Goal: Task Accomplishment & Management: Manage account settings

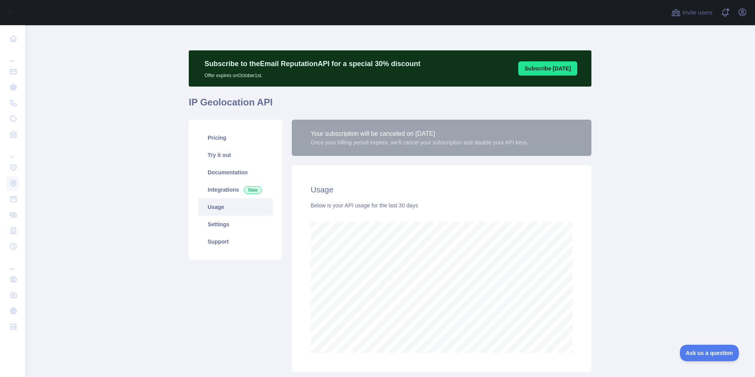
scroll to position [352, 730]
click at [229, 137] on link "Pricing" at bounding box center [235, 137] width 75 height 17
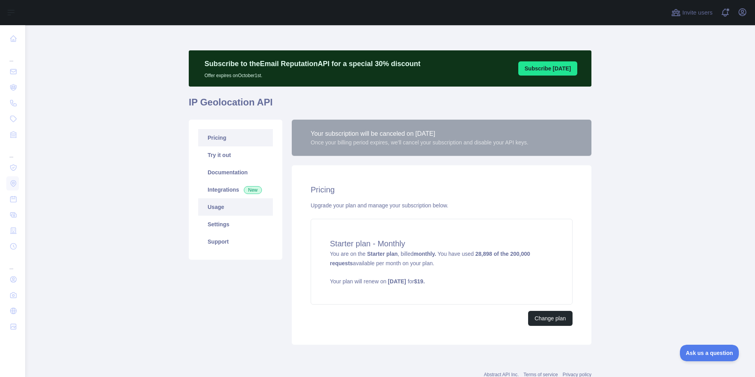
click at [217, 208] on link "Usage" at bounding box center [235, 206] width 75 height 17
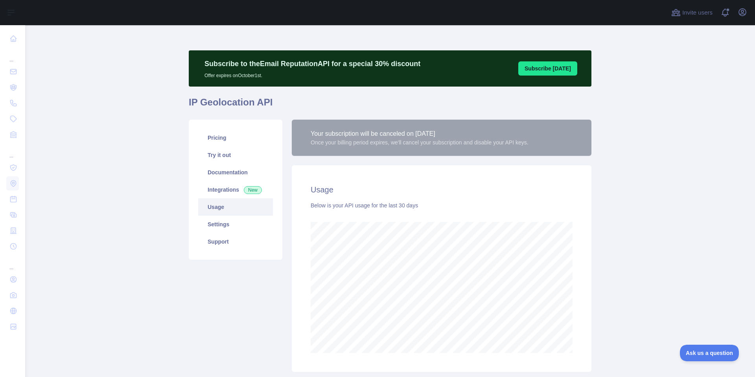
scroll to position [352, 730]
click at [746, 15] on icon "button" at bounding box center [742, 11] width 9 height 9
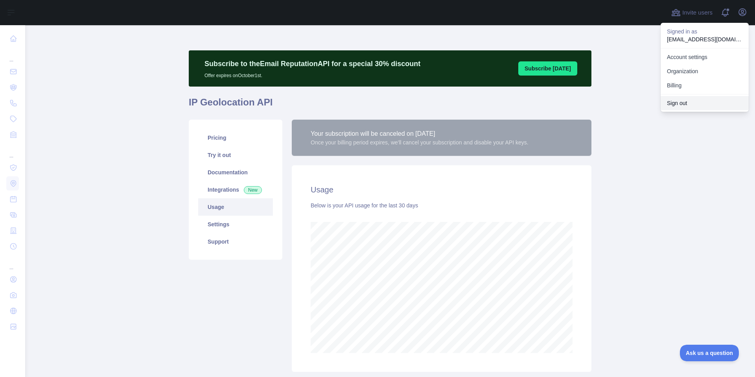
click at [687, 100] on button "Sign out" at bounding box center [705, 103] width 88 height 14
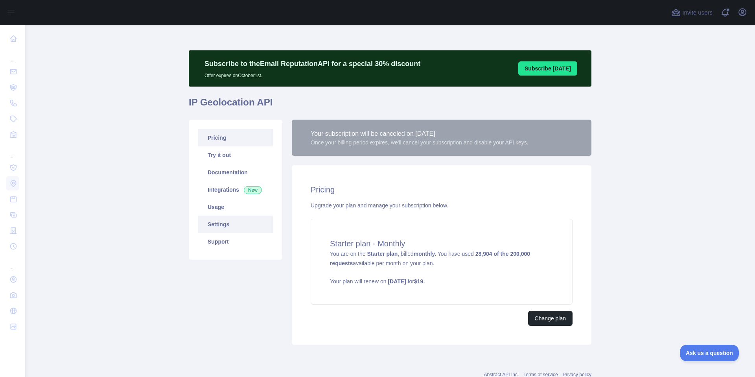
click at [232, 226] on link "Settings" at bounding box center [235, 224] width 75 height 17
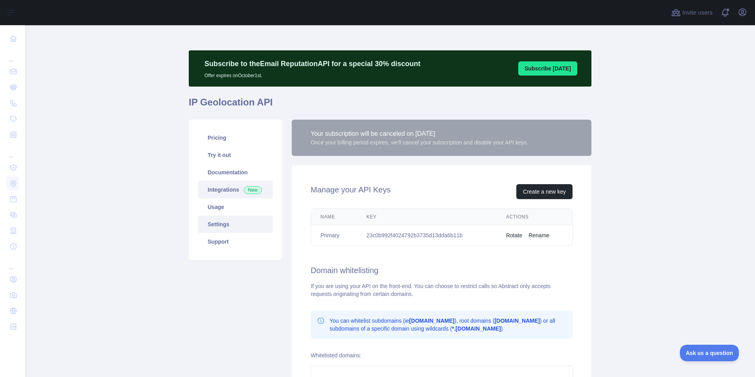
click at [223, 197] on link "Integrations New" at bounding box center [235, 189] width 75 height 17
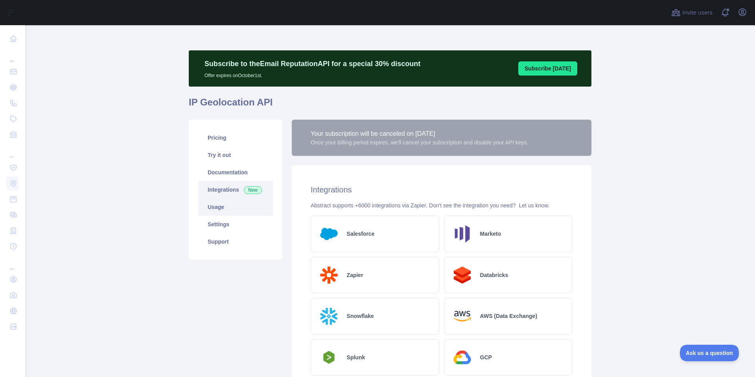
click at [223, 202] on link "Usage" at bounding box center [235, 206] width 75 height 17
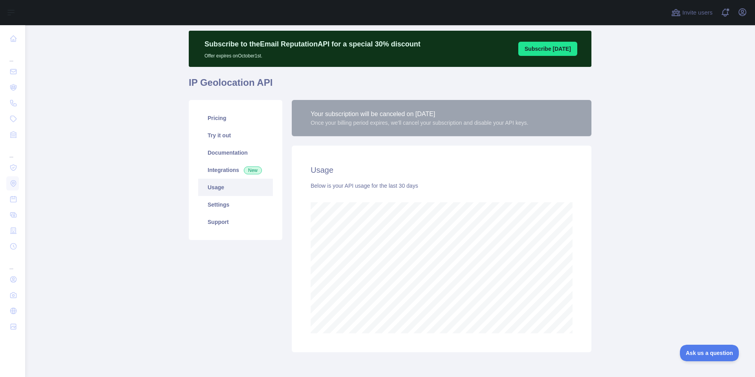
scroll to position [20, 0]
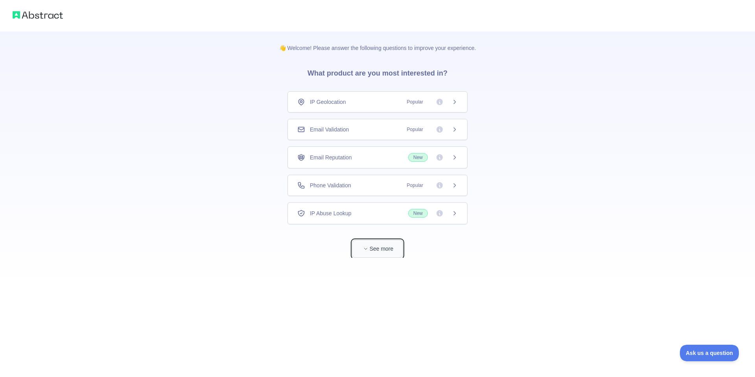
click at [386, 243] on button "See more" at bounding box center [378, 249] width 50 height 18
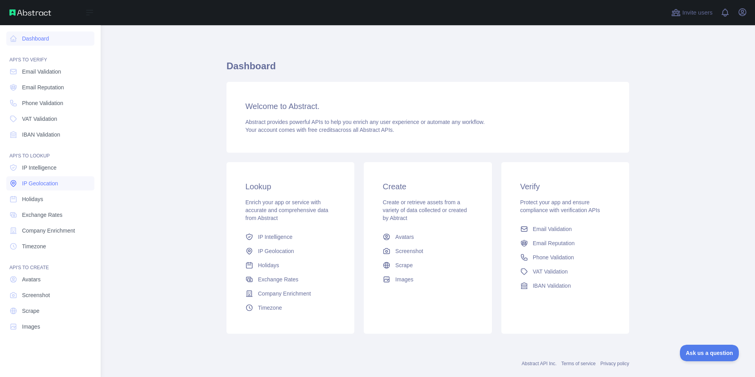
click at [46, 187] on link "IP Geolocation" at bounding box center [50, 183] width 88 height 14
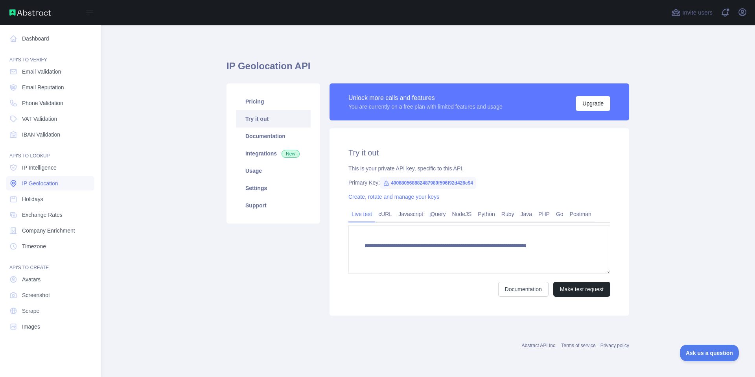
type textarea "**********"
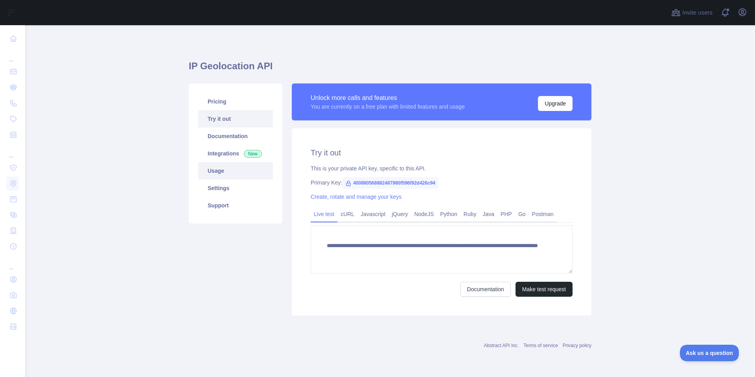
click at [237, 170] on link "Usage" at bounding box center [235, 170] width 75 height 17
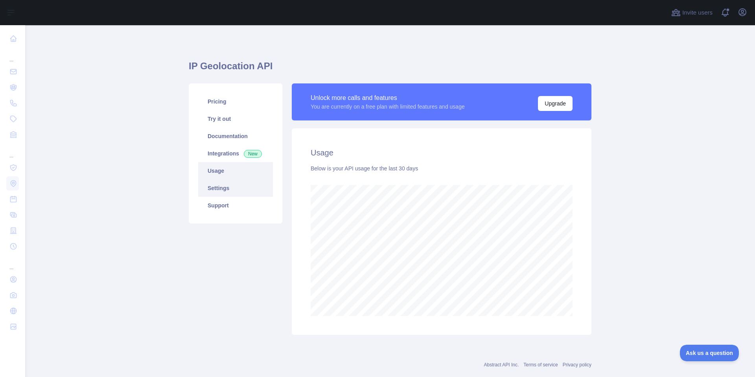
scroll to position [352, 730]
click at [236, 188] on link "Settings" at bounding box center [235, 187] width 75 height 17
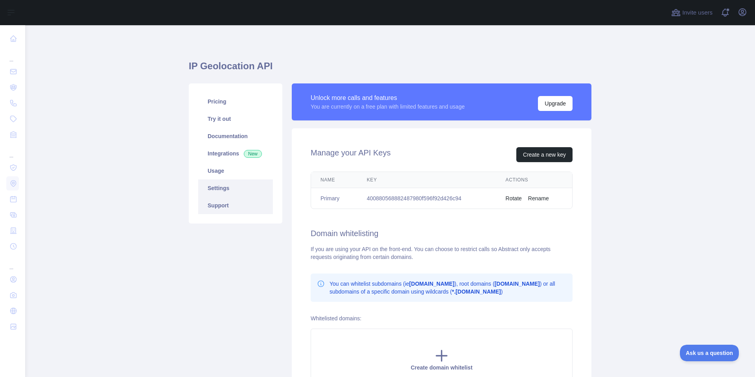
click at [233, 201] on link "Support" at bounding box center [235, 205] width 75 height 17
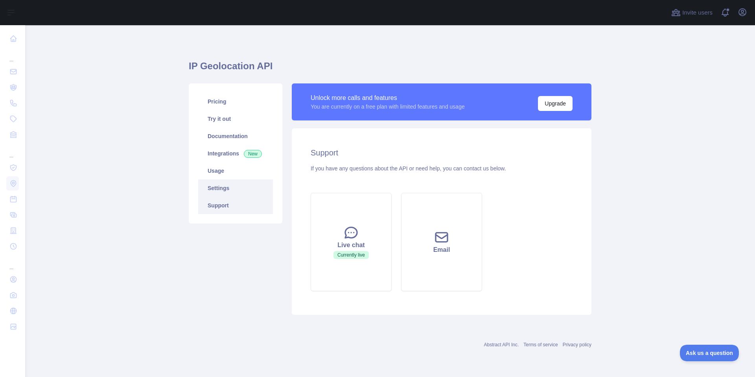
click at [234, 182] on link "Settings" at bounding box center [235, 187] width 75 height 17
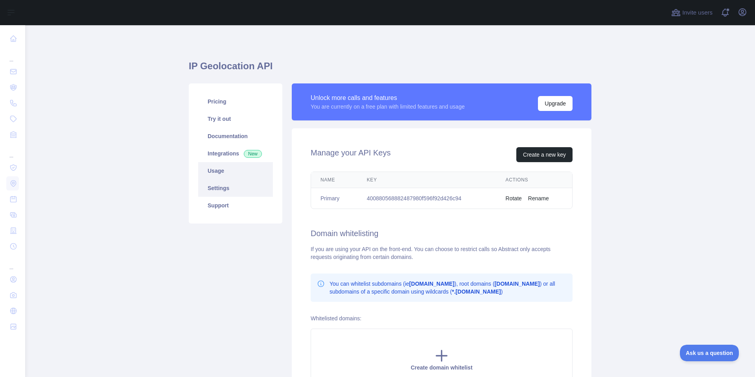
click at [235, 173] on link "Usage" at bounding box center [235, 170] width 75 height 17
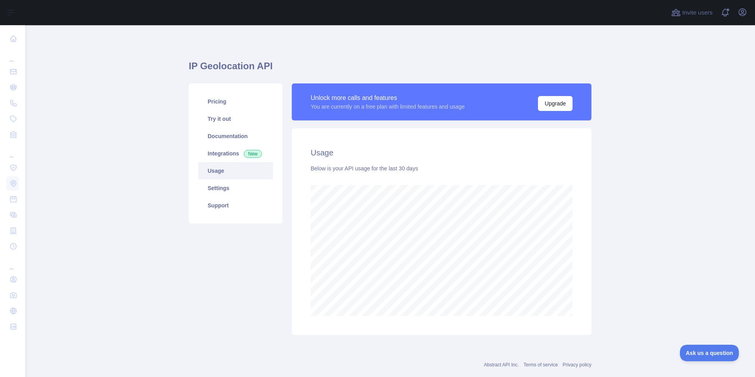
scroll to position [352, 730]
click at [238, 165] on link "Usage" at bounding box center [235, 170] width 75 height 17
click at [236, 153] on link "Integrations New" at bounding box center [235, 153] width 75 height 17
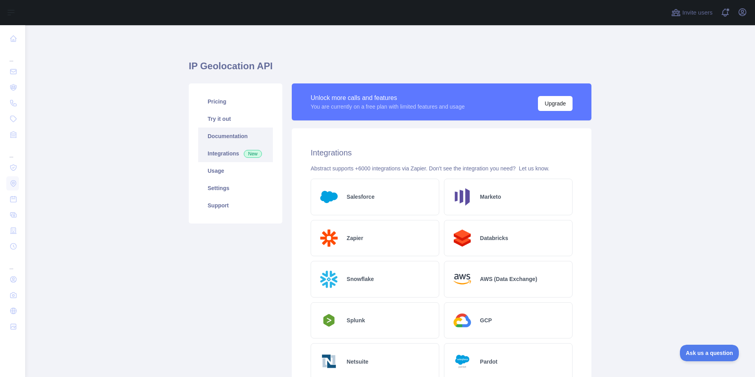
click at [231, 134] on link "Documentation" at bounding box center [235, 135] width 75 height 17
click at [230, 109] on link "Pricing" at bounding box center [235, 101] width 75 height 17
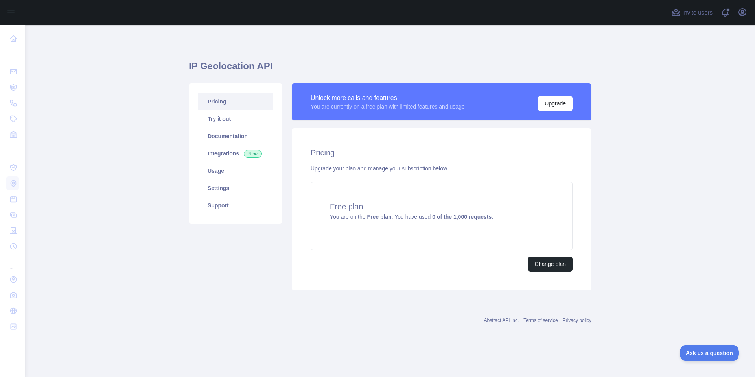
click at [749, 9] on div "Open user menu" at bounding box center [743, 13] width 13 height 14
click at [743, 15] on icon "button" at bounding box center [742, 11] width 9 height 9
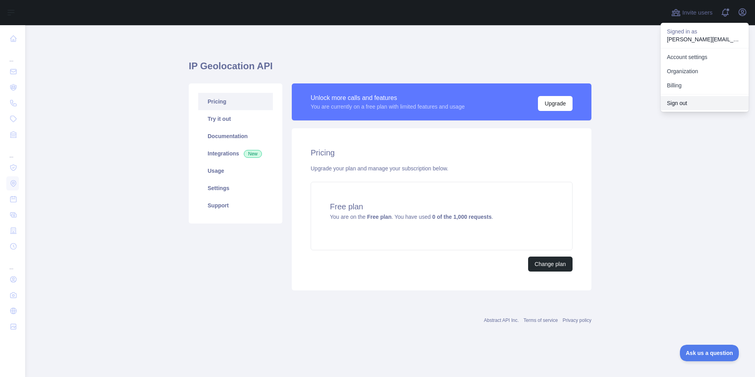
click at [703, 105] on button "Sign out" at bounding box center [705, 103] width 88 height 14
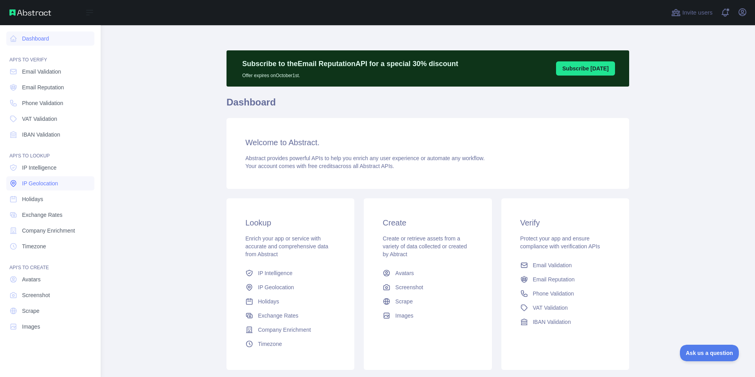
click at [57, 181] on span "IP Geolocation" at bounding box center [40, 183] width 36 height 8
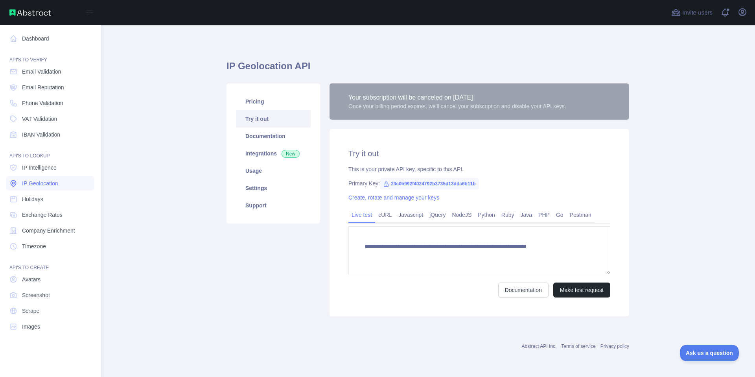
type textarea "**********"
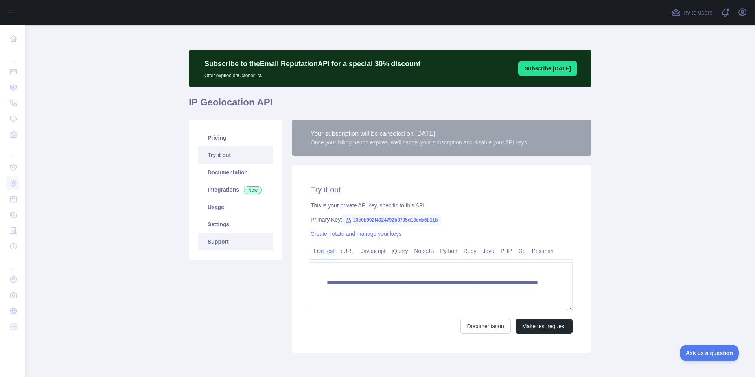
click at [236, 242] on link "Support" at bounding box center [235, 241] width 75 height 17
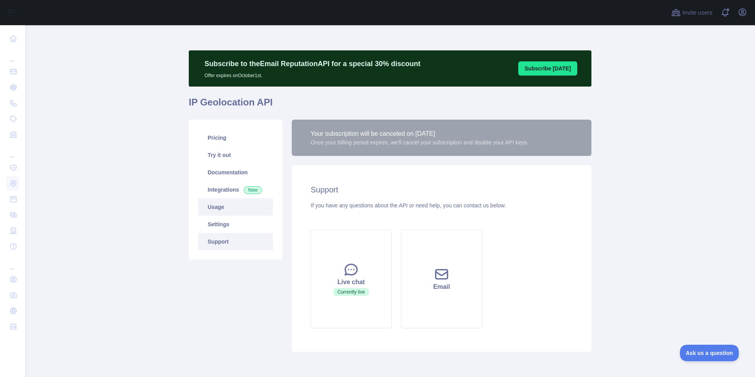
click at [240, 207] on link "Usage" at bounding box center [235, 206] width 75 height 17
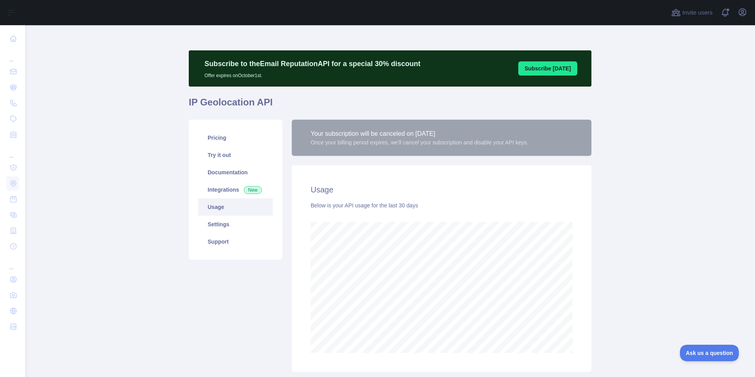
scroll to position [352, 730]
click at [746, 11] on icon "button" at bounding box center [742, 12] width 7 height 7
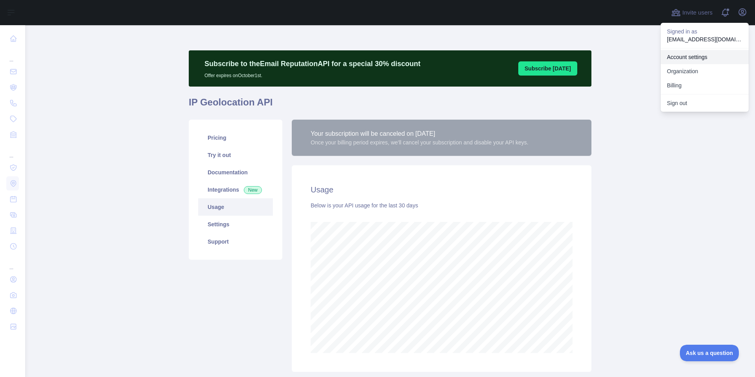
click at [696, 59] on link "Account settings" at bounding box center [705, 57] width 88 height 14
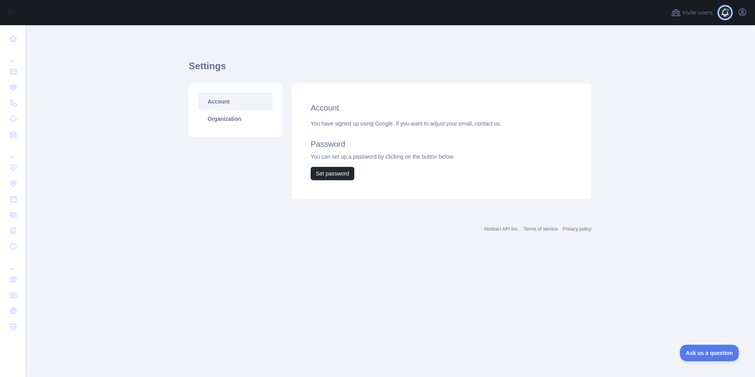
click at [733, 11] on span at bounding box center [729, 12] width 16 height 25
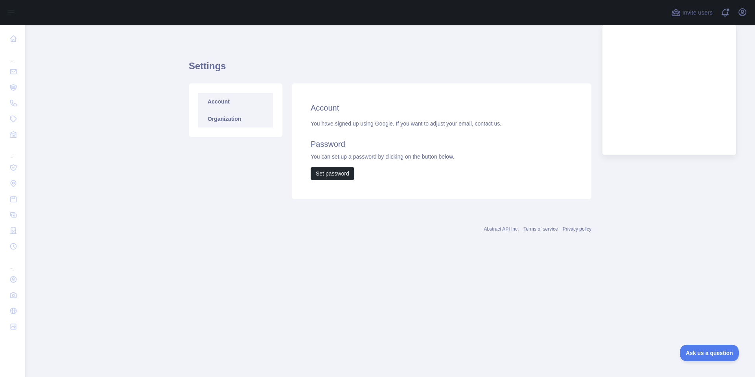
click at [203, 123] on link "Organization" at bounding box center [235, 118] width 75 height 17
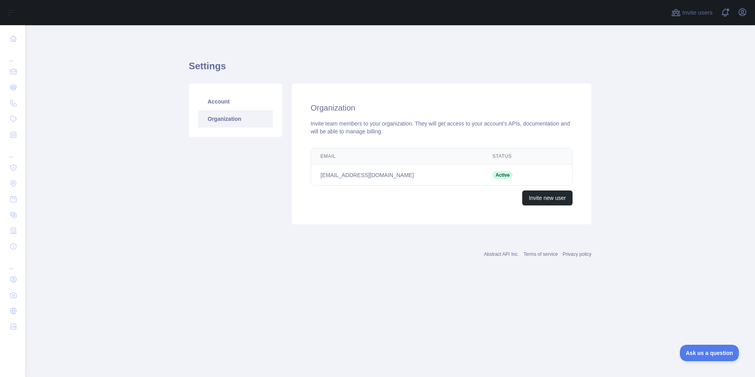
click at [747, 20] on div "Invite users View notifications Open user menu" at bounding box center [709, 12] width 79 height 25
click at [744, 14] on icon "button" at bounding box center [742, 12] width 7 height 7
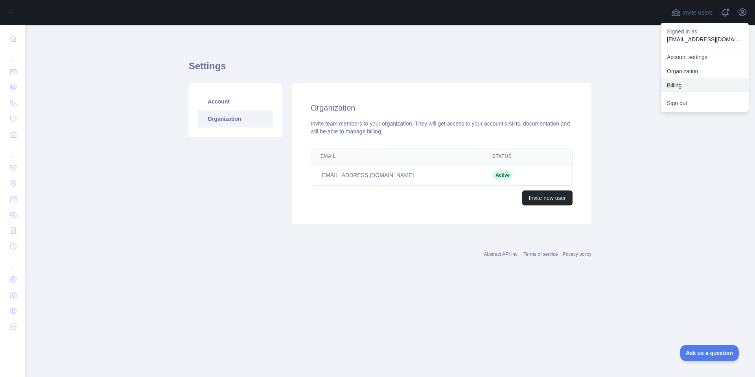
drag, startPoint x: 706, startPoint y: 85, endPoint x: 702, endPoint y: 64, distance: 21.0
click at [702, 65] on div "Account settings Organization Billing" at bounding box center [705, 71] width 88 height 46
click at [702, 64] on link "Organization" at bounding box center [705, 71] width 88 height 14
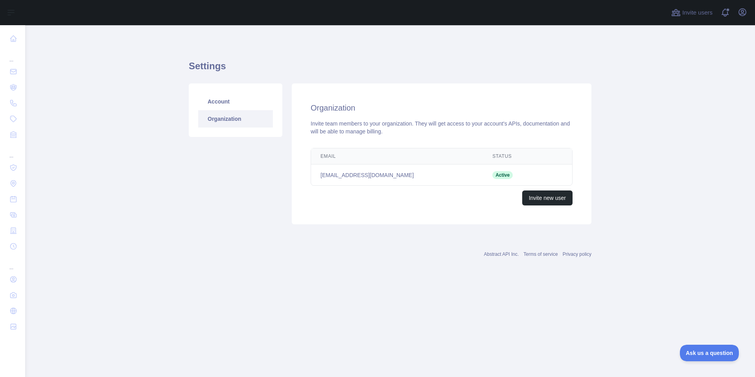
click at [368, 175] on td "t28026110@gmail.com" at bounding box center [397, 174] width 172 height 21
copy td "t28026110@gmail.com"
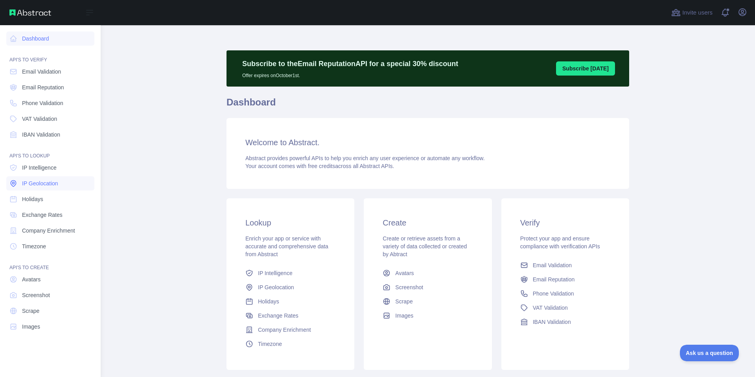
click at [83, 181] on link "IP Geolocation" at bounding box center [50, 183] width 88 height 14
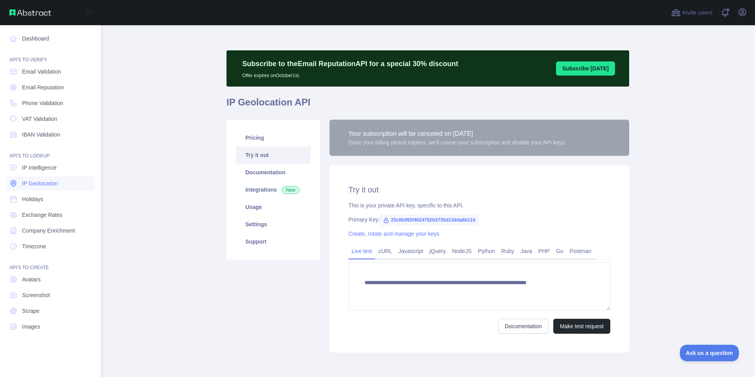
type textarea "**********"
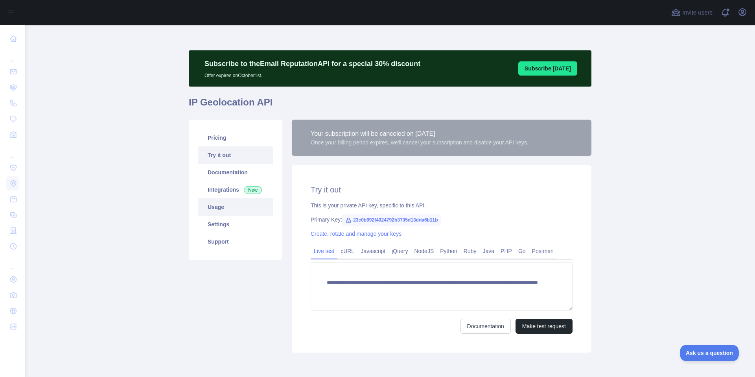
click at [236, 204] on link "Usage" at bounding box center [235, 206] width 75 height 17
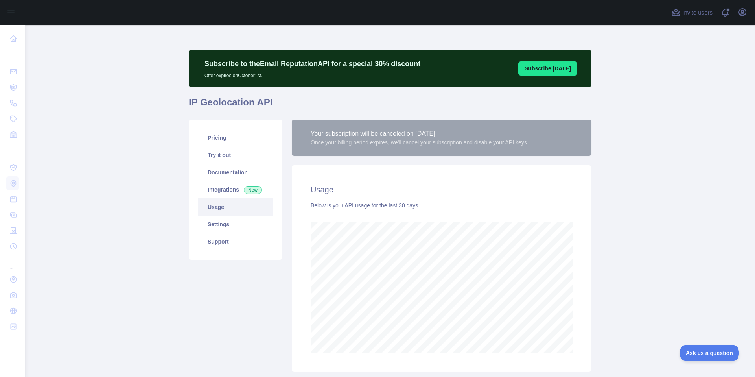
scroll to position [352, 730]
click at [741, 11] on icon "button" at bounding box center [742, 12] width 7 height 7
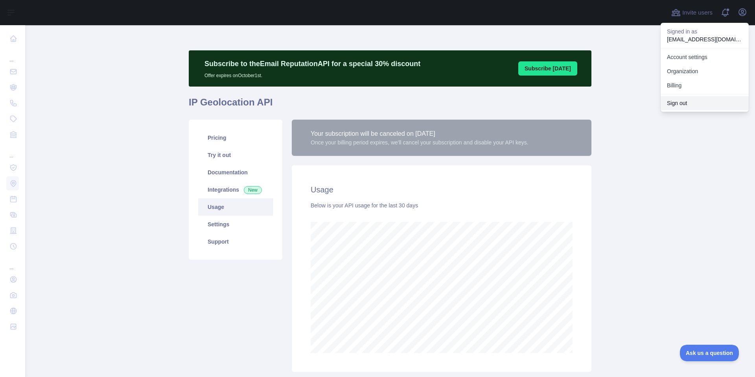
click at [683, 99] on button "Sign out" at bounding box center [705, 103] width 88 height 14
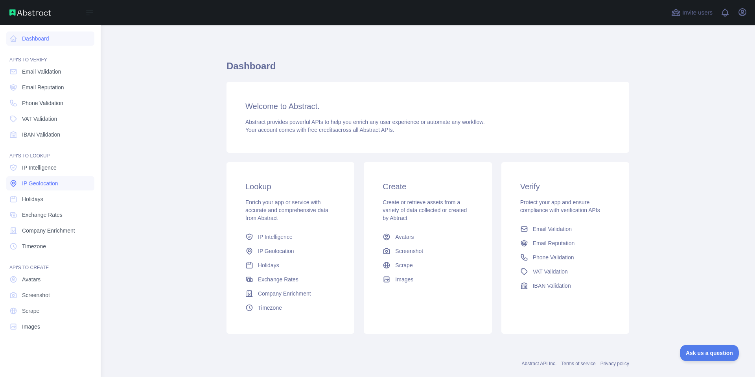
click at [26, 177] on link "IP Geolocation" at bounding box center [50, 183] width 88 height 14
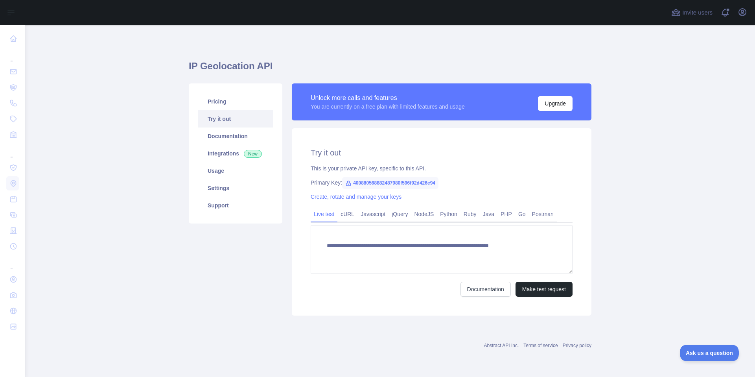
type textarea "**********"
click at [222, 218] on div "Pricing Try it out Documentation Integrations New Usage Settings Support" at bounding box center [236, 153] width 94 height 140
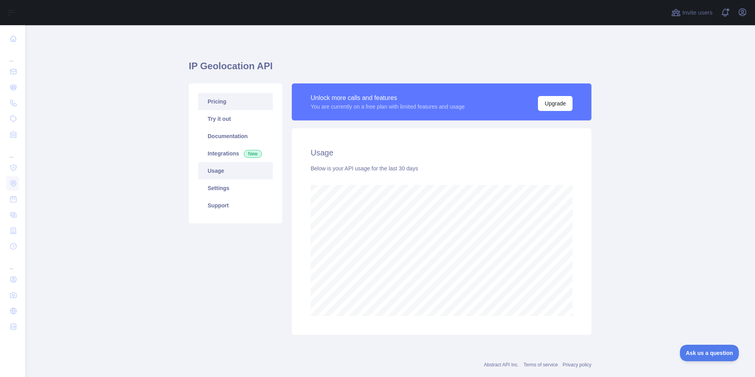
click at [228, 99] on link "Pricing" at bounding box center [235, 101] width 75 height 17
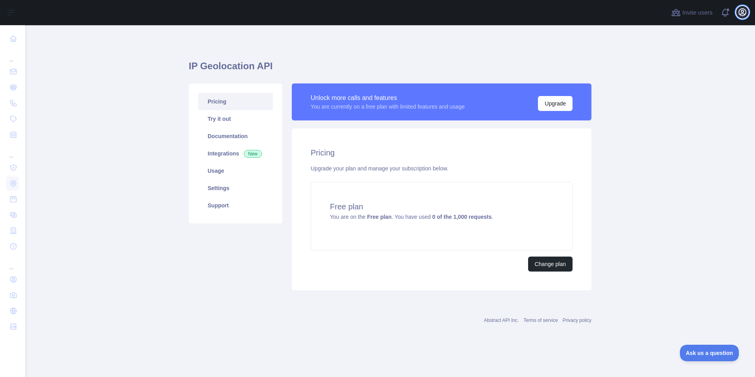
click at [742, 9] on icon "button" at bounding box center [742, 12] width 7 height 7
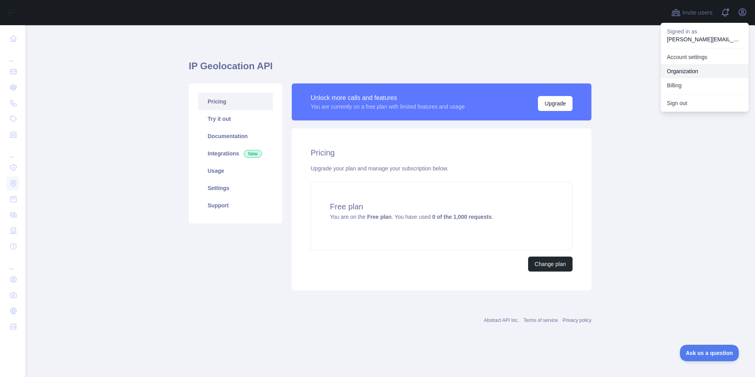
click at [696, 71] on link "Organization" at bounding box center [705, 71] width 88 height 14
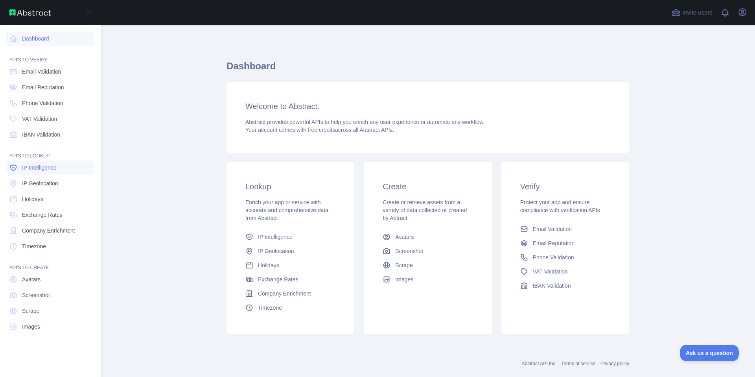
click at [31, 173] on link "IP Intelligence" at bounding box center [50, 168] width 88 height 14
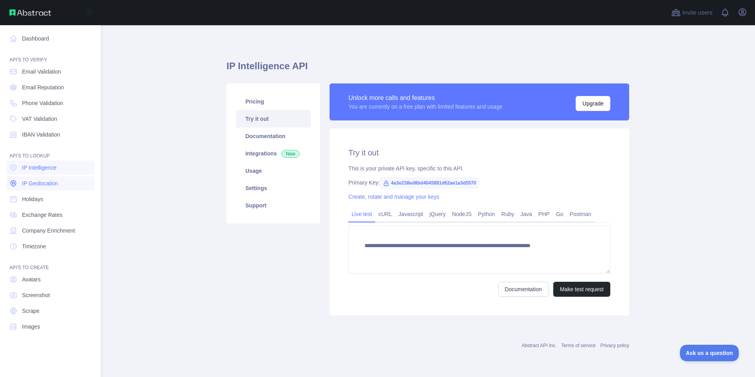
type textarea "**********"
click at [34, 180] on span "IP Geolocation" at bounding box center [40, 183] width 36 height 8
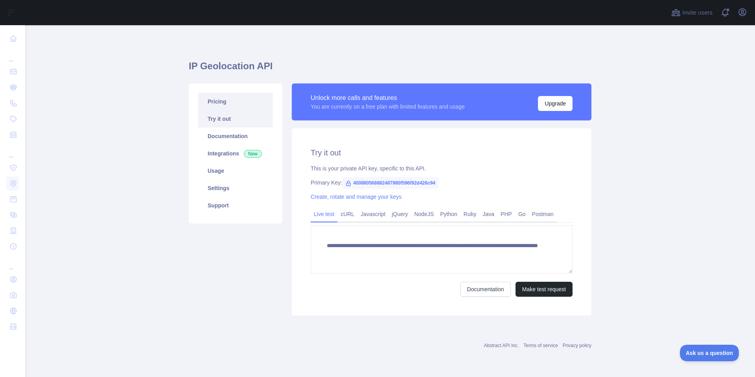
click at [247, 106] on link "Pricing" at bounding box center [235, 101] width 75 height 17
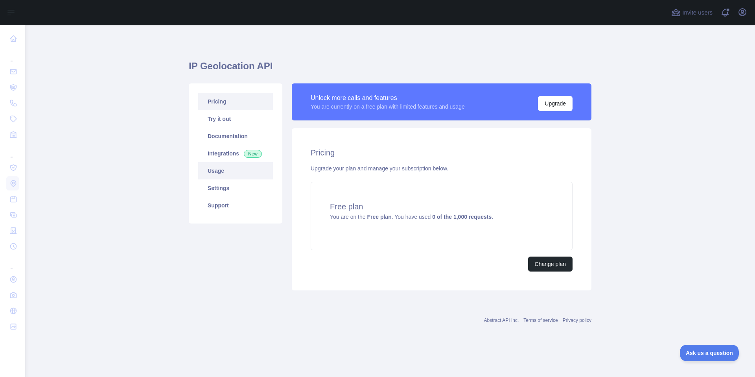
click at [234, 169] on link "Usage" at bounding box center [235, 170] width 75 height 17
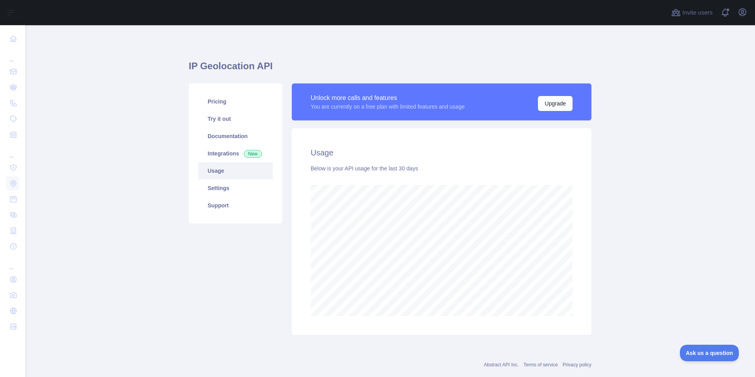
scroll to position [352, 730]
click at [236, 103] on link "Pricing" at bounding box center [235, 101] width 75 height 17
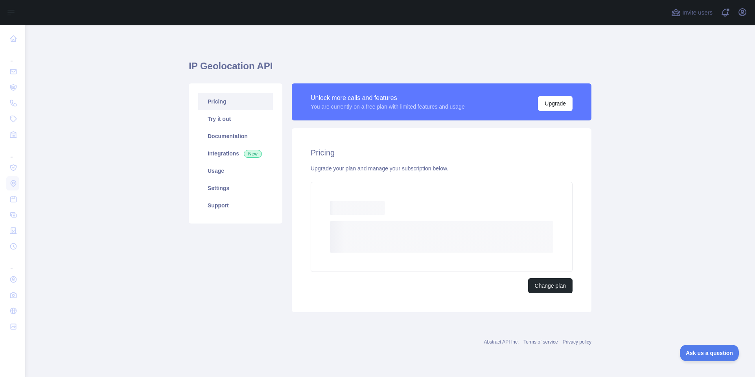
click at [236, 103] on link "Pricing" at bounding box center [235, 101] width 75 height 17
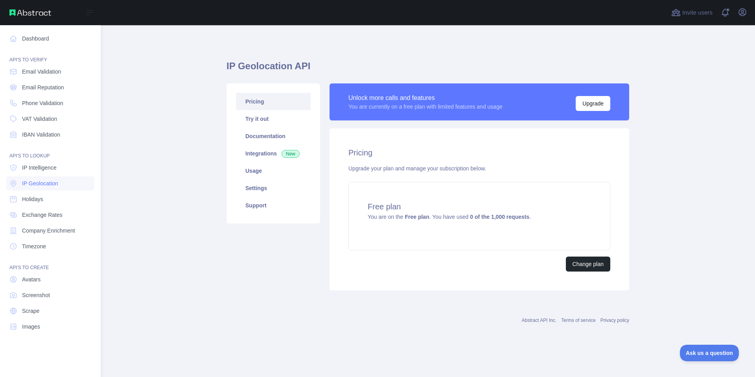
click at [39, 9] on div "Open sidebar" at bounding box center [50, 12] width 101 height 25
click at [91, 10] on icon at bounding box center [90, 12] width 6 height 5
click at [92, 8] on icon at bounding box center [89, 12] width 9 height 9
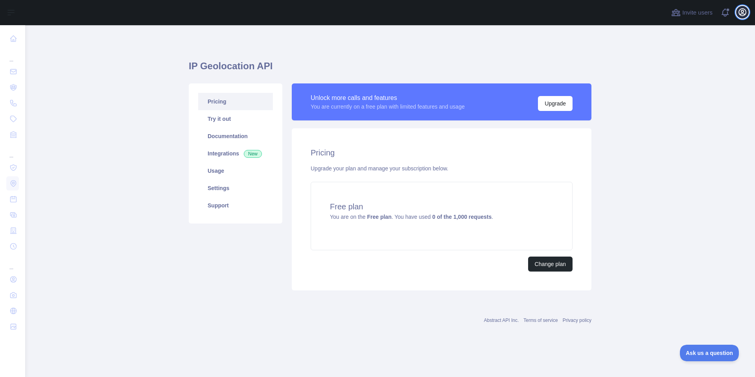
click at [742, 9] on icon "button" at bounding box center [742, 12] width 7 height 7
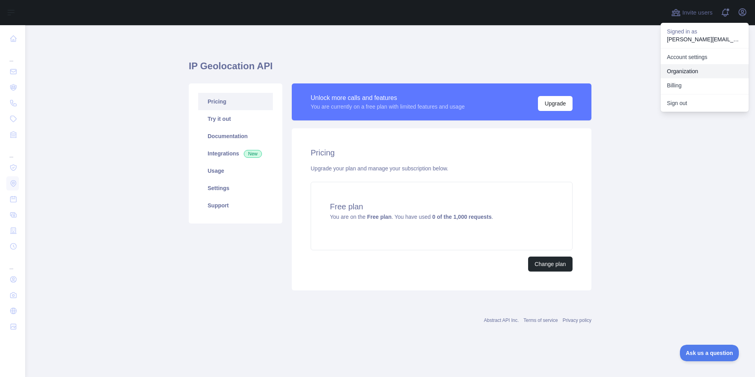
click at [699, 74] on link "Organization" at bounding box center [705, 71] width 88 height 14
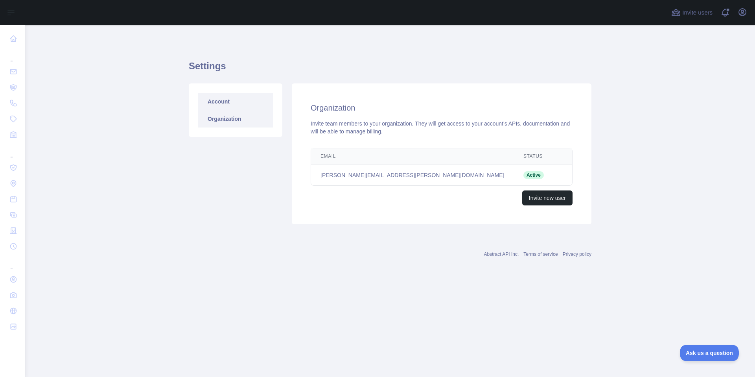
click at [246, 102] on link "Account" at bounding box center [235, 101] width 75 height 17
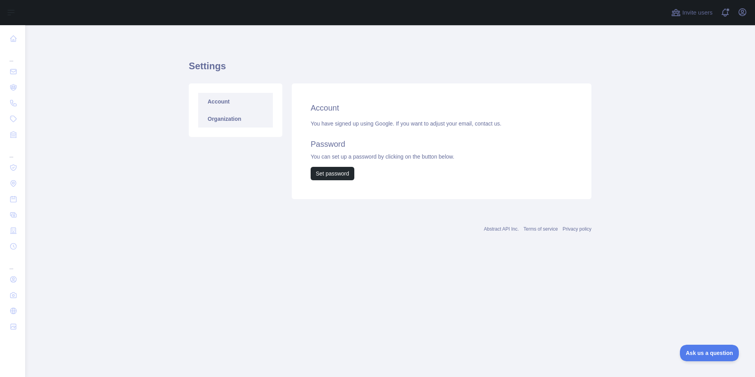
click at [245, 120] on link "Organization" at bounding box center [235, 118] width 75 height 17
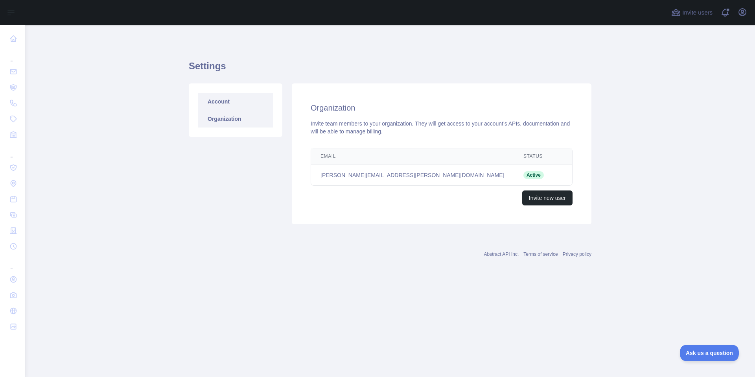
click at [233, 106] on link "Account" at bounding box center [235, 101] width 75 height 17
